Goal: Task Accomplishment & Management: Manage account settings

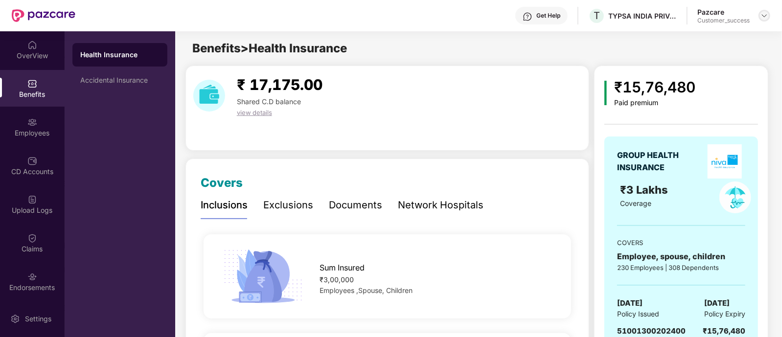
click at [762, 14] on img at bounding box center [764, 16] width 8 height 8
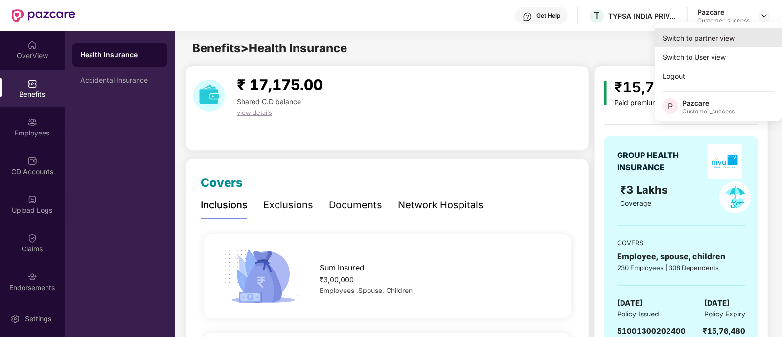
click at [679, 44] on div "Switch to partner view" at bounding box center [718, 37] width 127 height 19
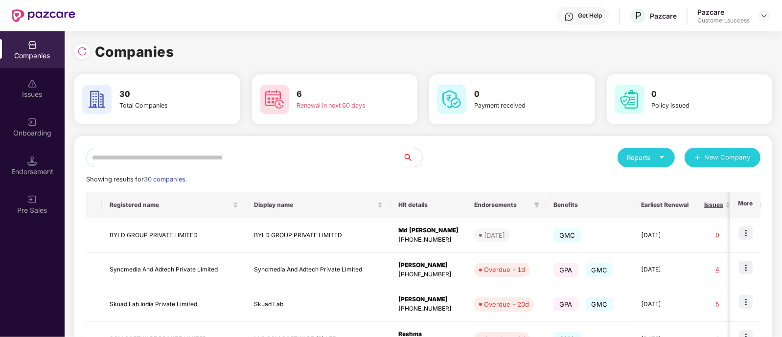
click at [225, 162] on input "text" at bounding box center [244, 158] width 317 height 20
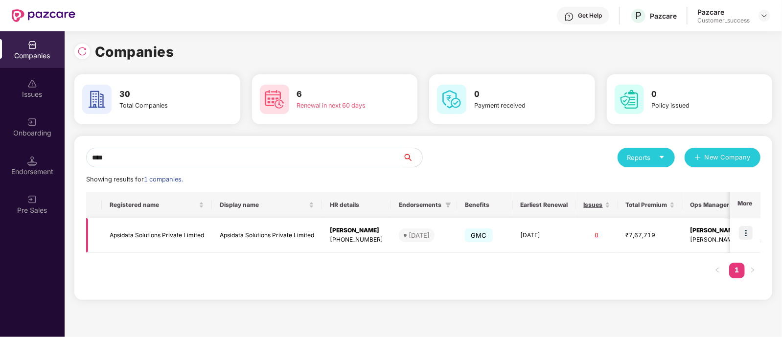
type input "****"
click at [741, 229] on img at bounding box center [746, 233] width 14 height 14
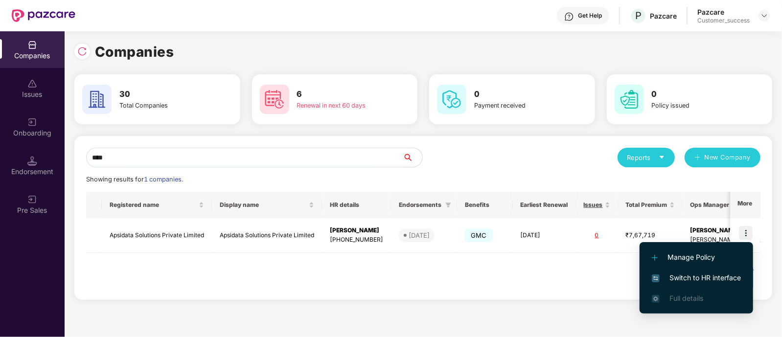
click at [685, 275] on span "Switch to HR interface" at bounding box center [696, 278] width 89 height 11
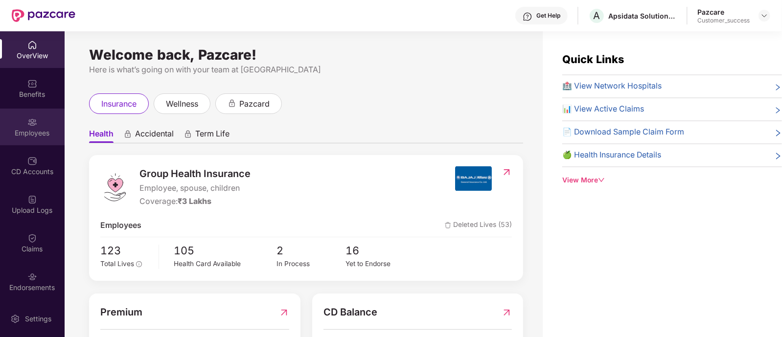
click at [29, 138] on div "Employees" at bounding box center [32, 127] width 65 height 37
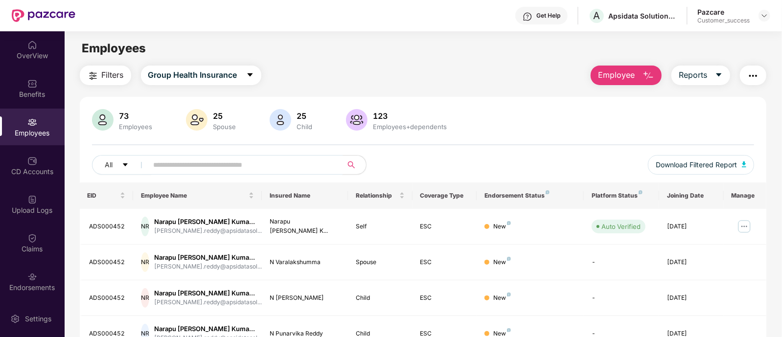
click at [247, 160] on input "text" at bounding box center [242, 165] width 176 height 15
click at [744, 226] on img at bounding box center [744, 227] width 16 height 16
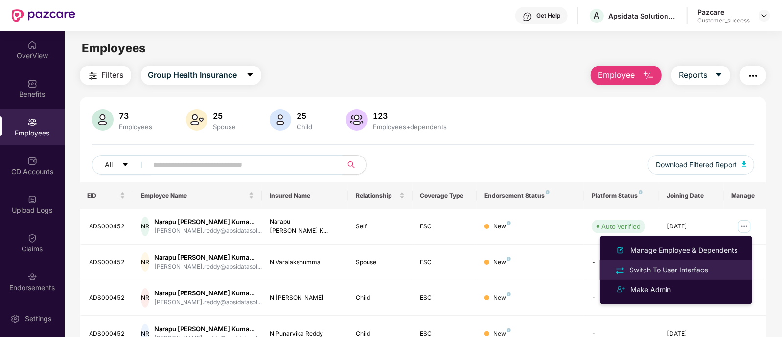
click at [643, 265] on div "Switch To User Interface" at bounding box center [668, 270] width 83 height 11
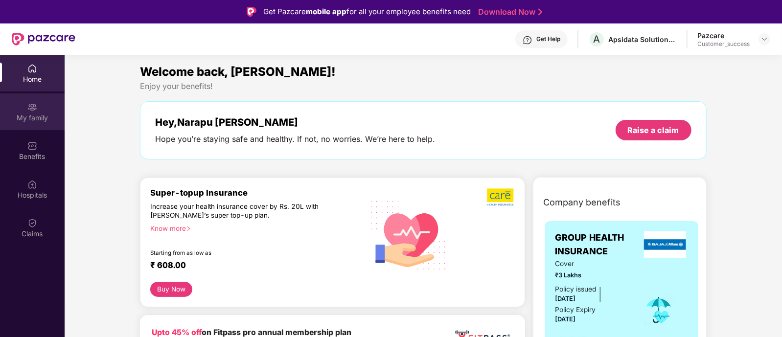
click at [37, 124] on div "My family" at bounding box center [32, 111] width 65 height 37
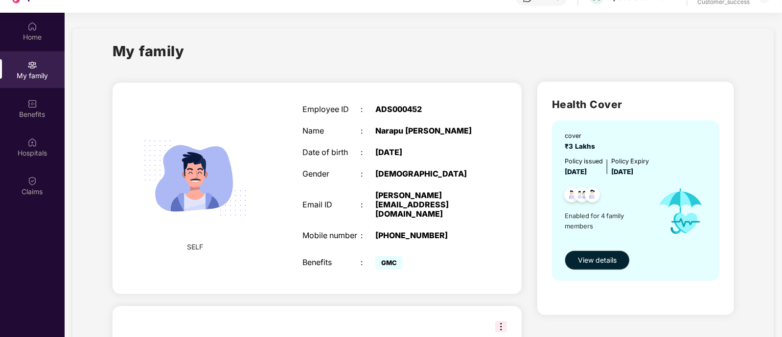
scroll to position [54, 0]
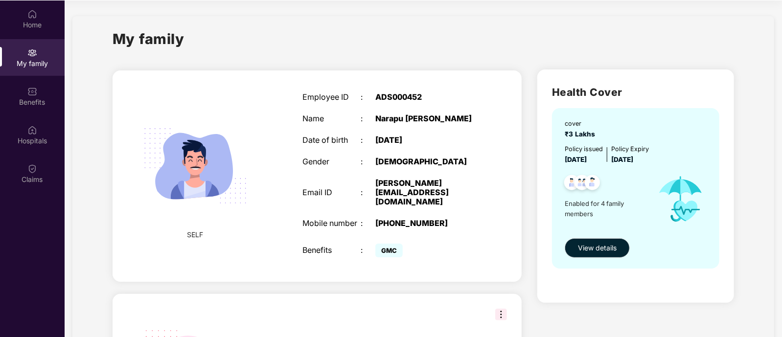
click at [495, 320] on img at bounding box center [501, 315] width 12 height 12
click at [31, 101] on div "Benefits" at bounding box center [32, 102] width 65 height 10
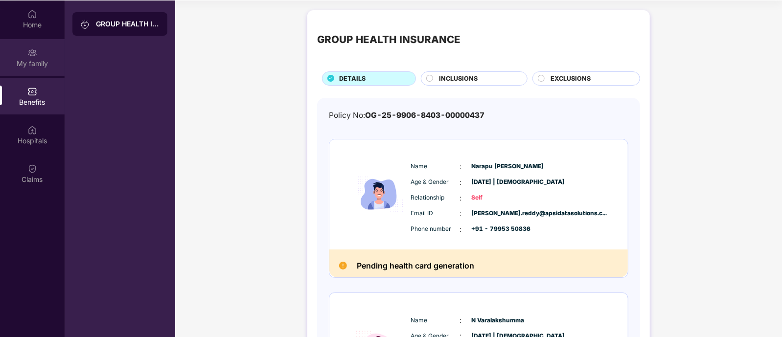
click at [36, 70] on div "My family" at bounding box center [32, 57] width 65 height 37
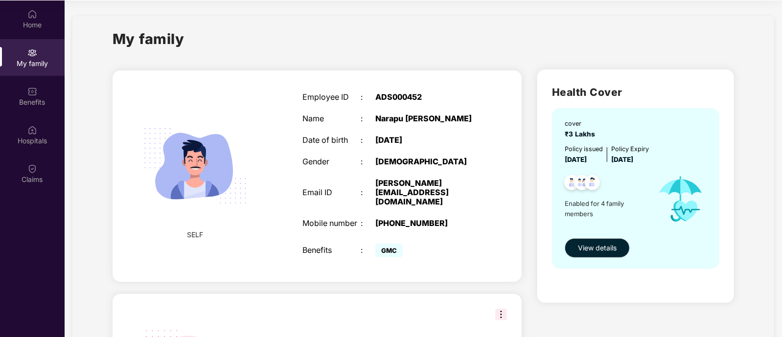
drag, startPoint x: 558, startPoint y: 3, endPoint x: 276, endPoint y: 64, distance: 287.8
click at [29, 57] on div "My family" at bounding box center [32, 57] width 65 height 37
click at [30, 20] on div "Home" at bounding box center [32, 25] width 65 height 10
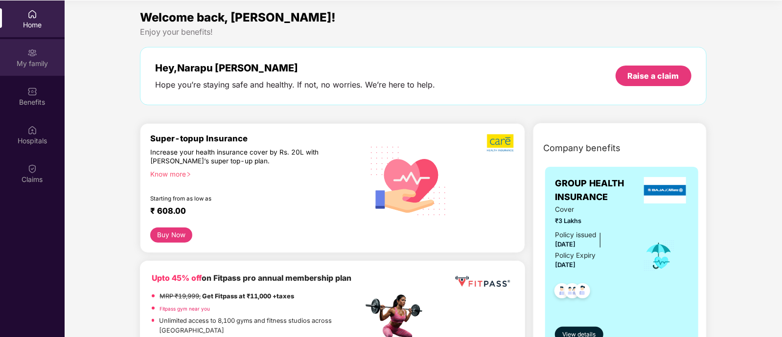
click at [39, 66] on div "My family" at bounding box center [32, 64] width 65 height 10
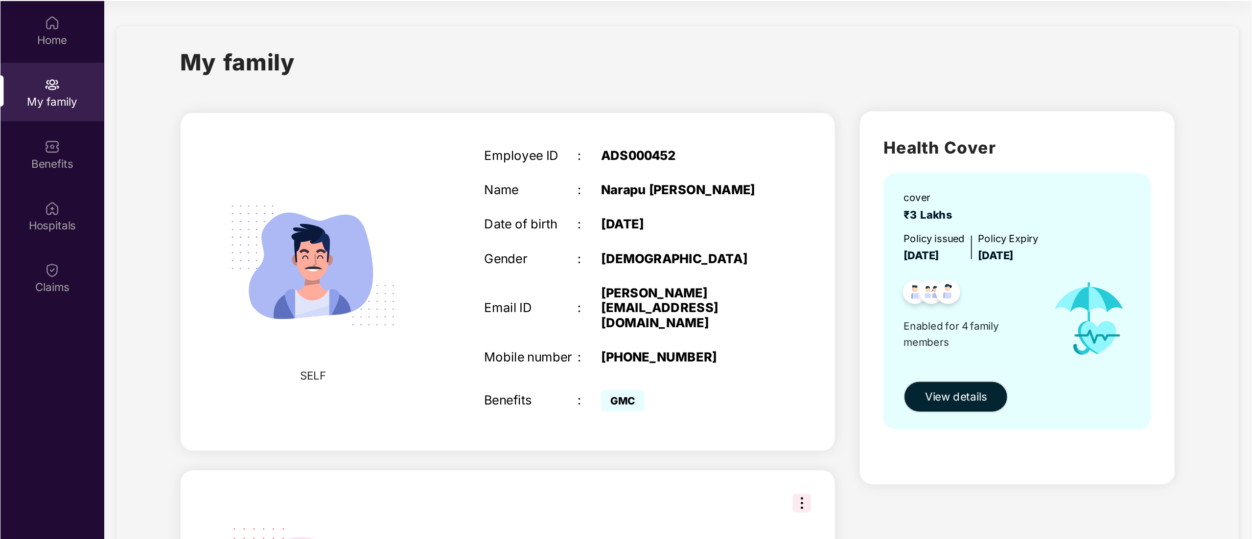
scroll to position [55, 0]
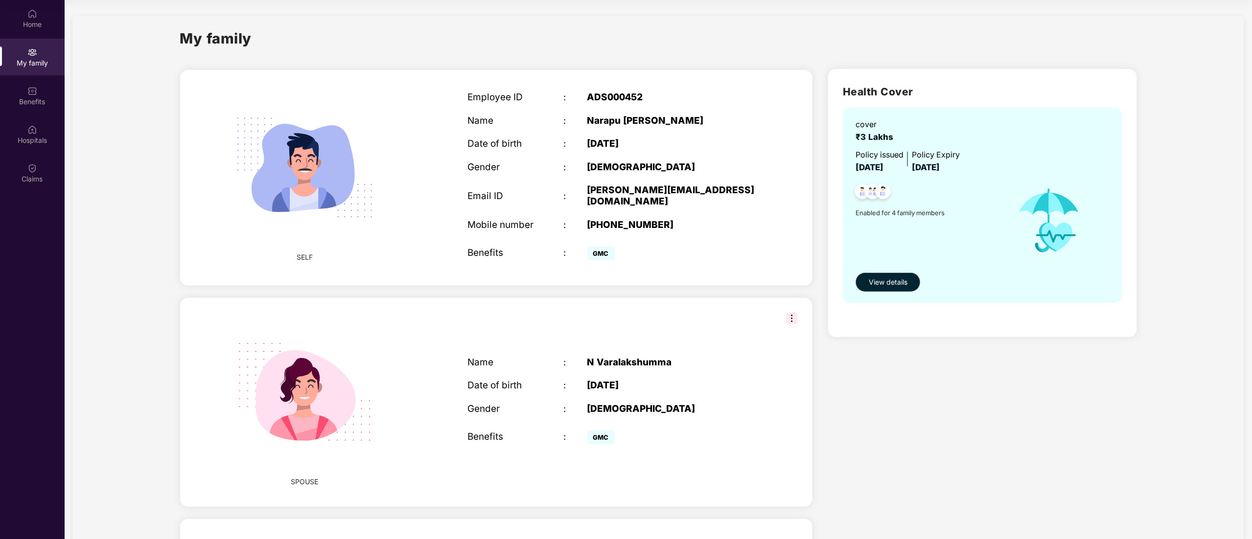
drag, startPoint x: 552, startPoint y: 0, endPoint x: 859, endPoint y: 378, distance: 486.9
click at [781, 337] on div "Health Cover cover ₹3 Lakhs Policy issued [DATE] Policy Expiry [DATE] Enabled f…" at bounding box center [982, 511] width 324 height 901
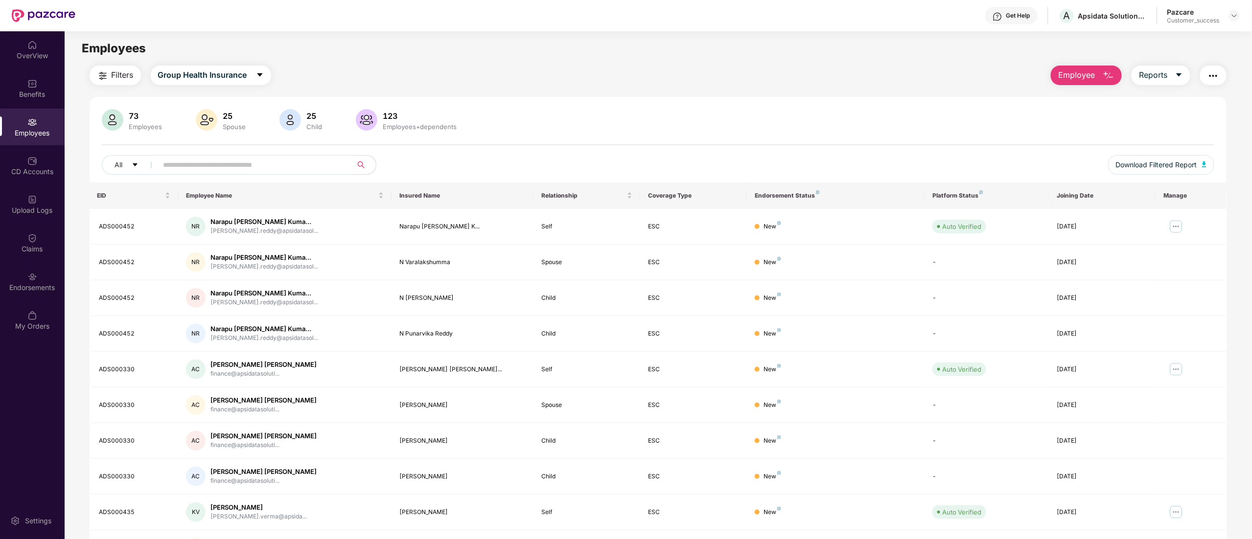
click at [209, 164] on input "text" at bounding box center [251, 165] width 176 height 15
click at [781, 232] on img at bounding box center [1176, 227] width 16 height 16
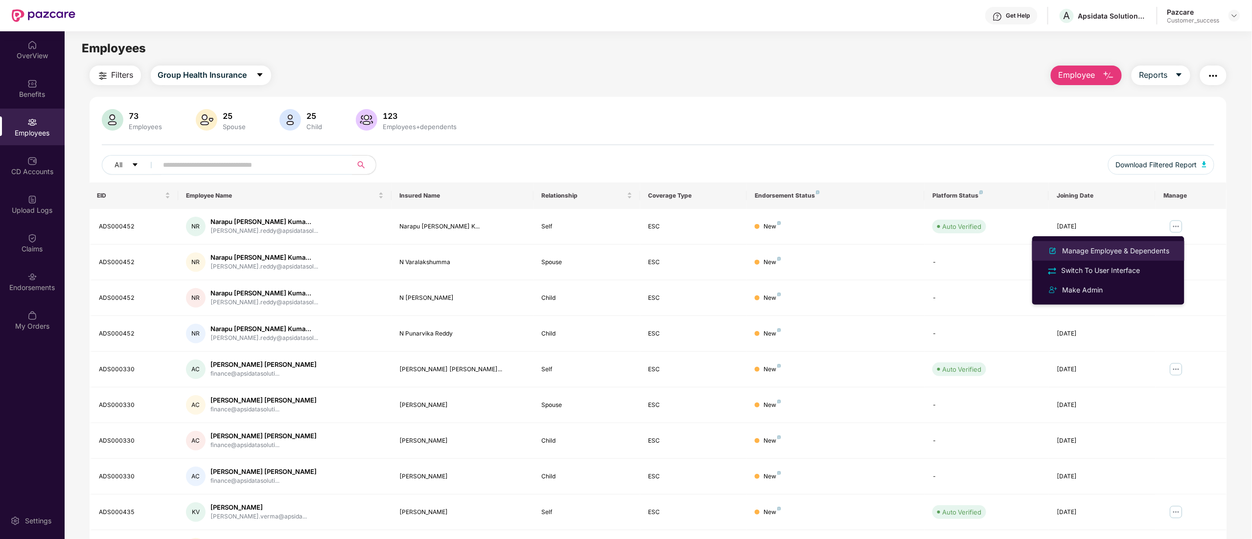
click at [781, 250] on div "Manage Employee & Dependents" at bounding box center [1115, 251] width 111 height 11
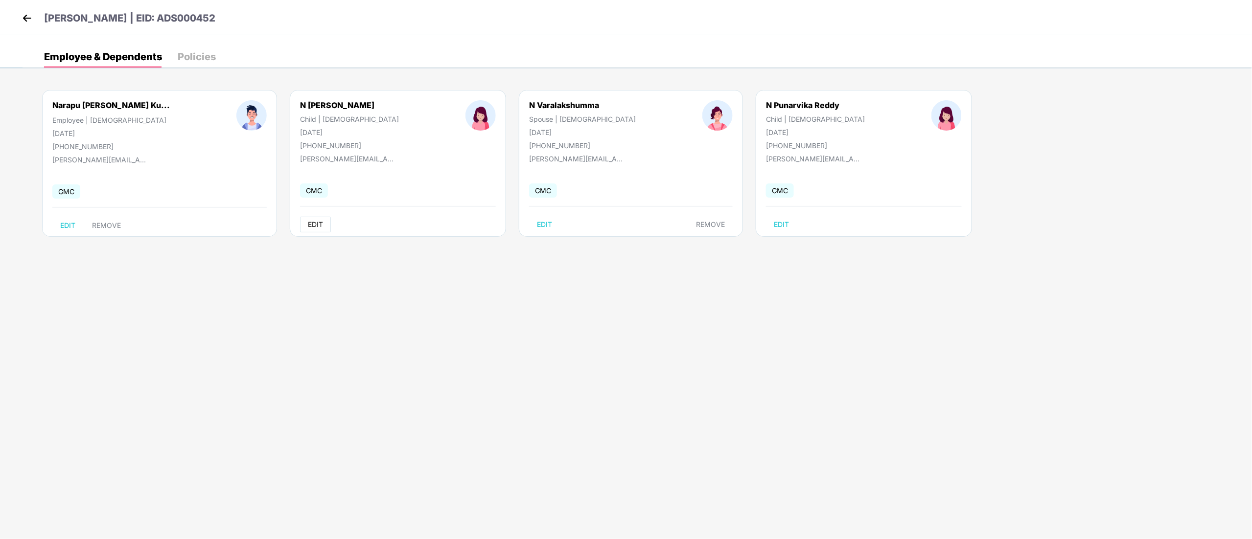
click at [308, 227] on span "EDIT" at bounding box center [315, 225] width 15 height 8
select select "*****"
select select "******"
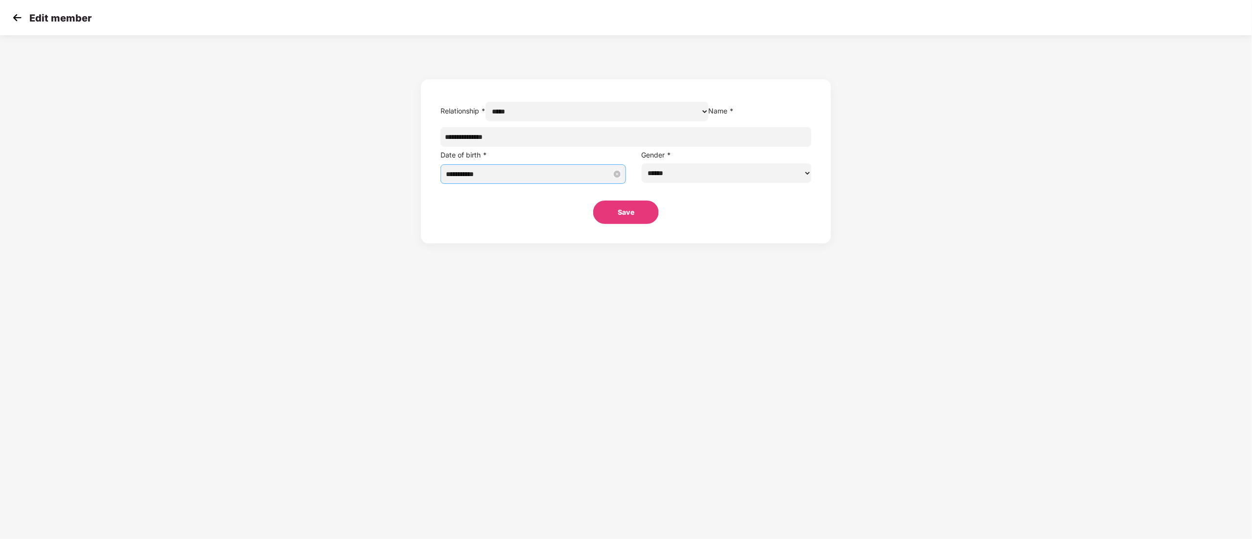
click at [582, 180] on input "**********" at bounding box center [529, 174] width 166 height 11
click at [590, 218] on button "2025" at bounding box center [591, 217] width 17 height 20
click at [523, 221] on button "button" at bounding box center [523, 217] width 11 height 20
click at [580, 243] on div "2010" at bounding box center [582, 243] width 29 height 12
click at [618, 244] on div "Mar" at bounding box center [625, 243] width 29 height 12
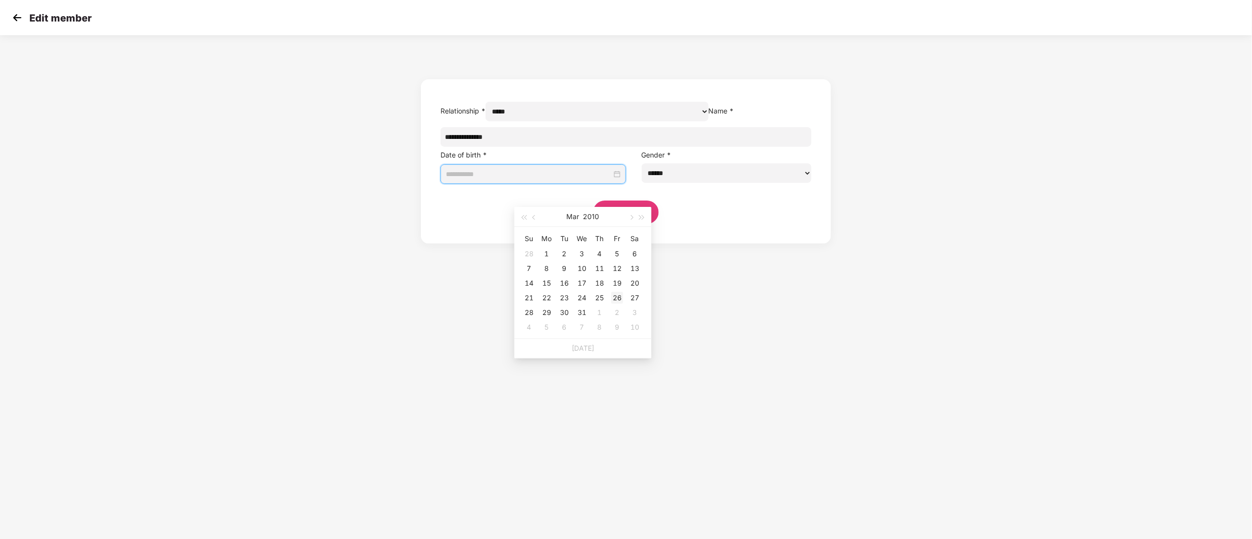
type input "**********"
click at [613, 295] on div "26" at bounding box center [617, 298] width 12 height 12
click at [631, 224] on button "Save" at bounding box center [626, 212] width 66 height 23
click at [620, 224] on button "Save" at bounding box center [626, 212] width 66 height 23
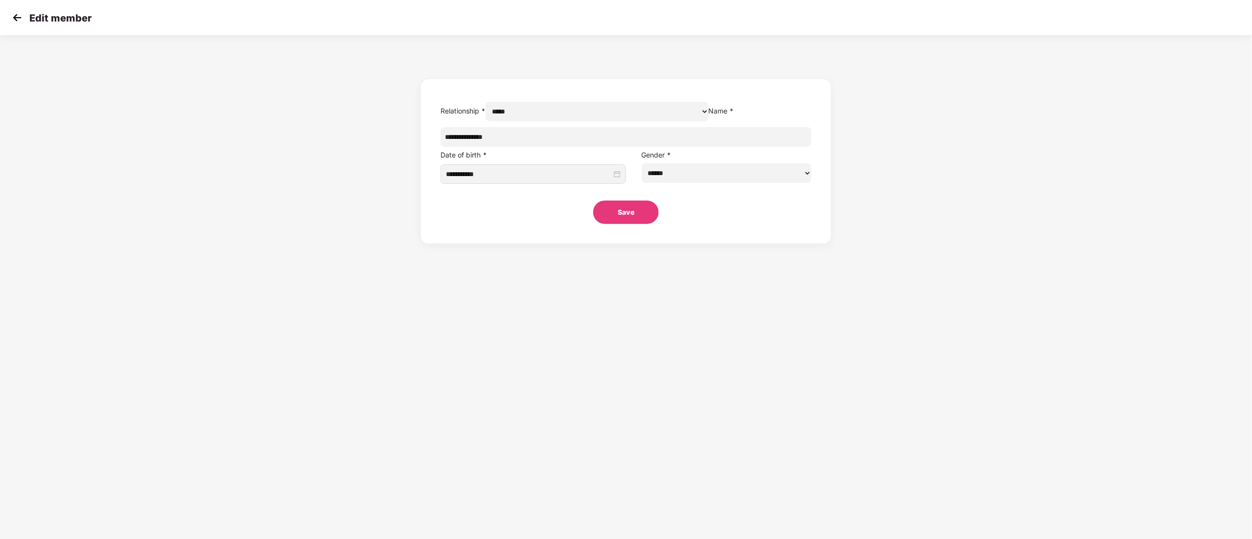
click at [636, 224] on button "Save" at bounding box center [626, 212] width 66 height 23
drag, startPoint x: 1106, startPoint y: 504, endPoint x: 1071, endPoint y: 455, distance: 60.7
click at [781, 337] on div "error: Invalid family members details. You can only choose a date between [DATE…" at bounding box center [1146, 480] width 164 height 59
click at [781, 337] on icon "close-circle" at bounding box center [1072, 457] width 12 height 12
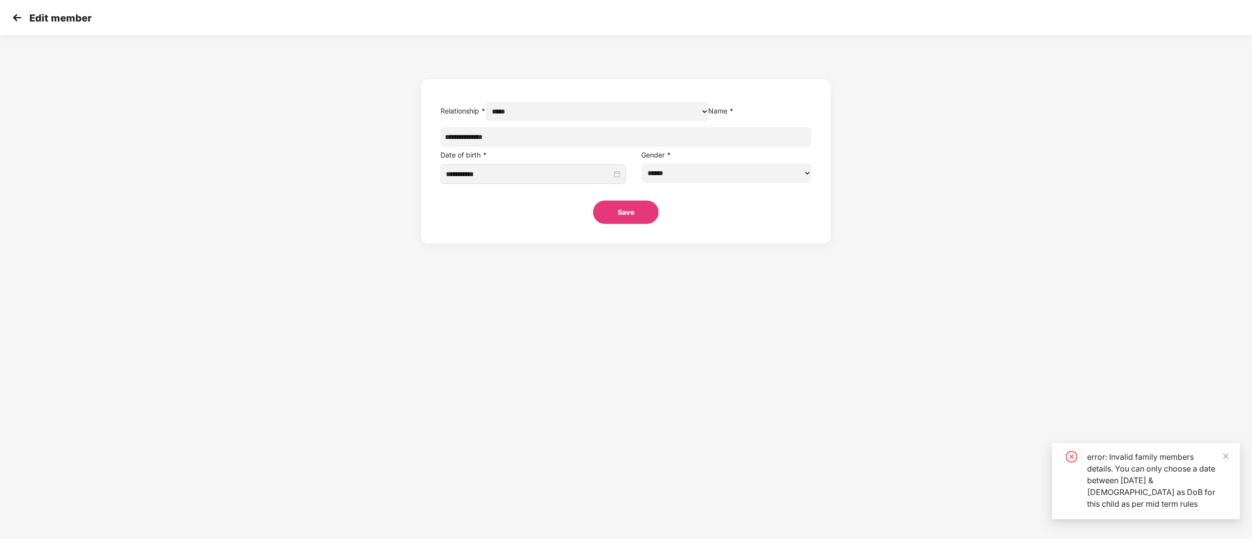
click at [781, 337] on icon "close-circle" at bounding box center [1072, 457] width 12 height 12
click at [781, 337] on section "**********" at bounding box center [626, 269] width 1252 height 539
click at [781, 337] on icon "close" at bounding box center [1225, 456] width 7 height 7
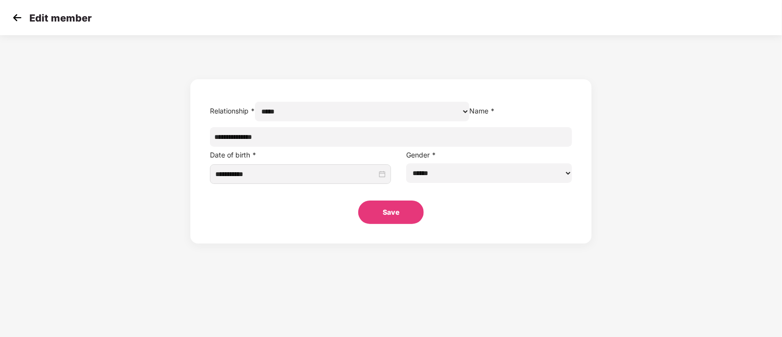
drag, startPoint x: 163, startPoint y: 2, endPoint x: 18, endPoint y: 16, distance: 146.0
click at [18, 16] on img at bounding box center [17, 17] width 15 height 15
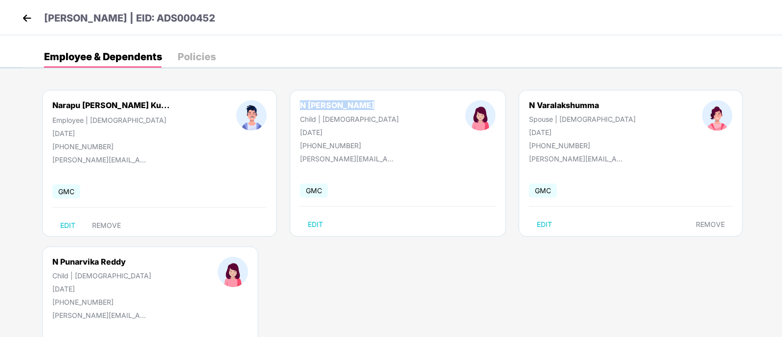
drag, startPoint x: 275, startPoint y: 106, endPoint x: 346, endPoint y: 104, distance: 71.0
click at [346, 104] on div "N [PERSON_NAME] Child | [DEMOGRAPHIC_DATA] [DATE] [PHONE_NUMBER]" at bounding box center [349, 124] width 165 height 49
copy div "N [PERSON_NAME]"
click at [357, 257] on div "Narapu [PERSON_NAME] Ku... Employee | [DEMOGRAPHIC_DATA] [DATE] [PHONE_NUMBER] …" at bounding box center [402, 246] width 759 height 342
drag, startPoint x: 49, startPoint y: 263, endPoint x: 123, endPoint y: 267, distance: 74.0
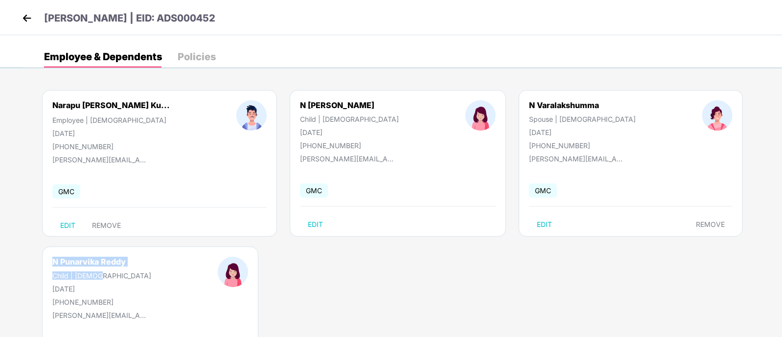
click at [123, 267] on div "N Punarvika Reddy Child | [DEMOGRAPHIC_DATA] [DATE] [PHONE_NUMBER]" at bounding box center [101, 281] width 165 height 49
drag, startPoint x: 125, startPoint y: 264, endPoint x: 53, endPoint y: 261, distance: 72.0
click at [53, 261] on div "N Punarvika Reddy" at bounding box center [101, 262] width 99 height 10
copy div "N Punarvika Reddy"
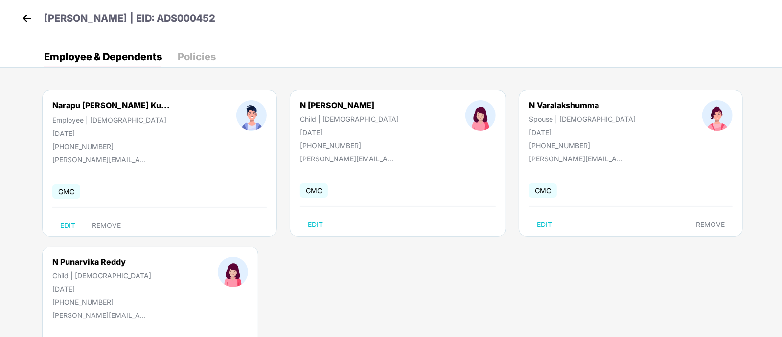
click at [35, 20] on header "[PERSON_NAME] | EID: ADS000452" at bounding box center [118, 20] width 196 height 18
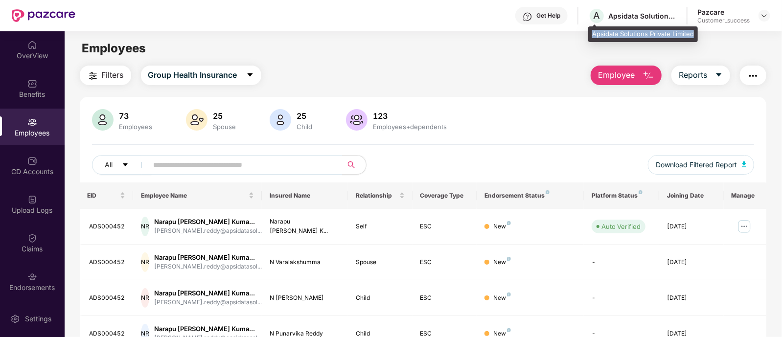
drag, startPoint x: 592, startPoint y: 32, endPoint x: 695, endPoint y: 34, distance: 102.3
click at [695, 34] on div "Apsidata Solutions Private Limited" at bounding box center [643, 34] width 110 height 16
copy div "Apsidata Solutions Private Limited"
